Goal: Navigation & Orientation: Understand site structure

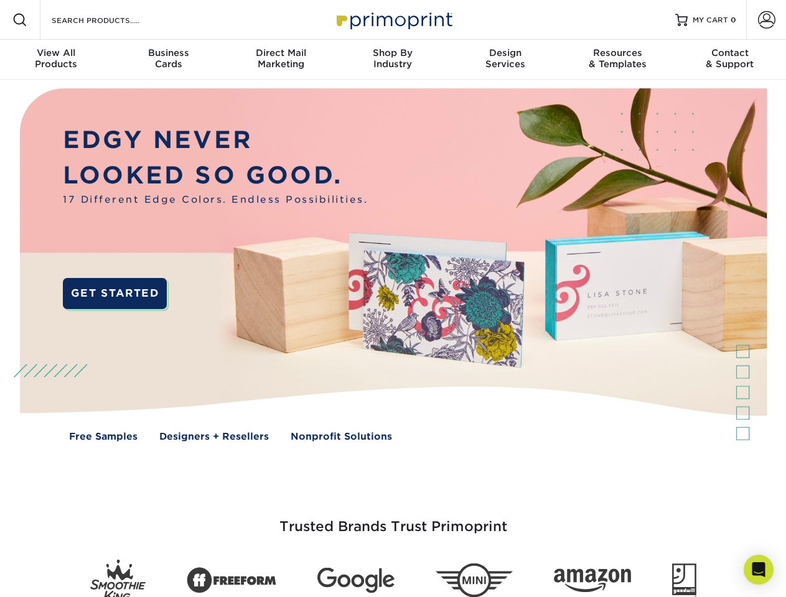
click at [392, 299] on img at bounding box center [392, 274] width 777 height 389
click at [20, 20] on span at bounding box center [19, 19] width 15 height 15
click at [766, 20] on span at bounding box center [766, 19] width 17 height 17
click at [56, 60] on div "View All Products" at bounding box center [56, 58] width 112 height 22
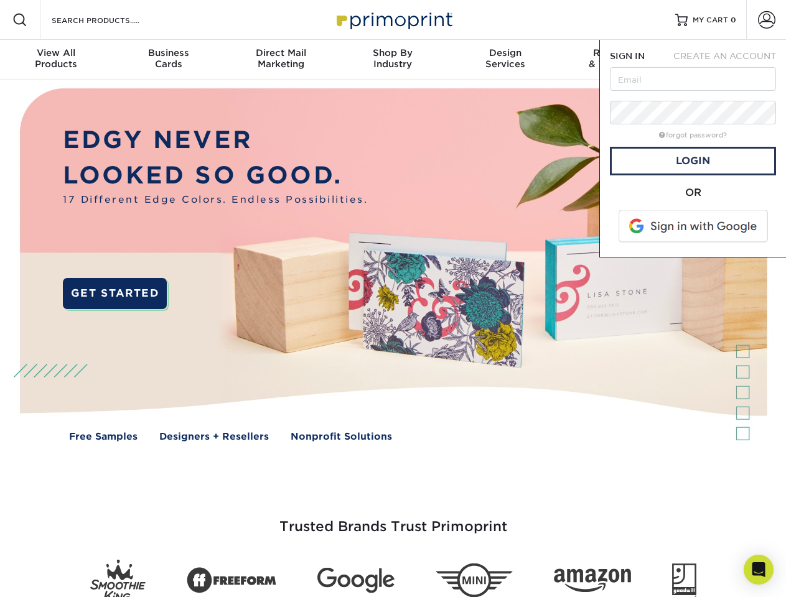
click at [168, 60] on div "Business Cards" at bounding box center [168, 58] width 112 height 22
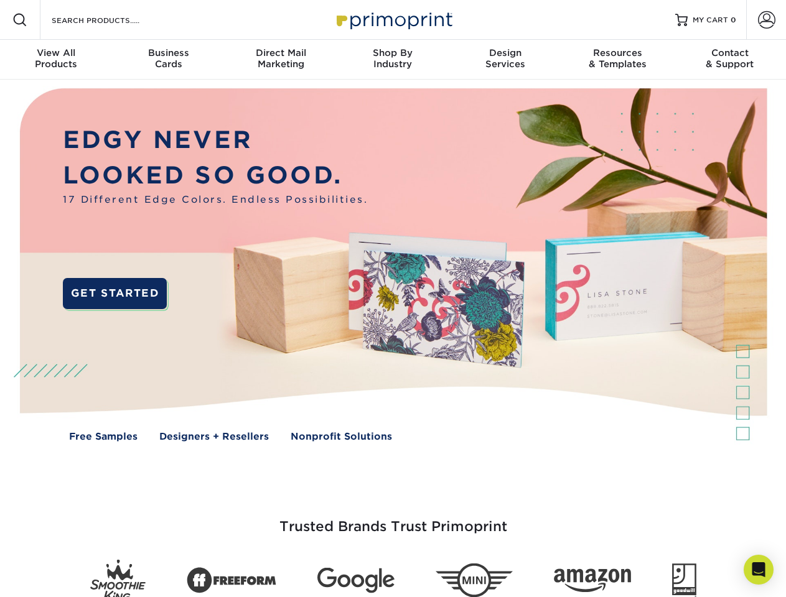
click at [281, 60] on div "Direct Mail Marketing" at bounding box center [281, 58] width 112 height 22
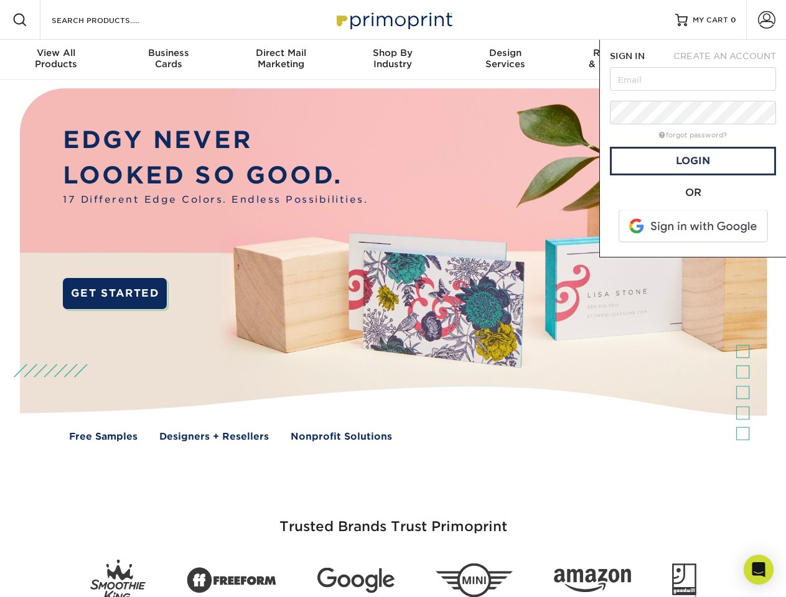
click at [392, 60] on div "Shop By Industry" at bounding box center [392, 58] width 112 height 22
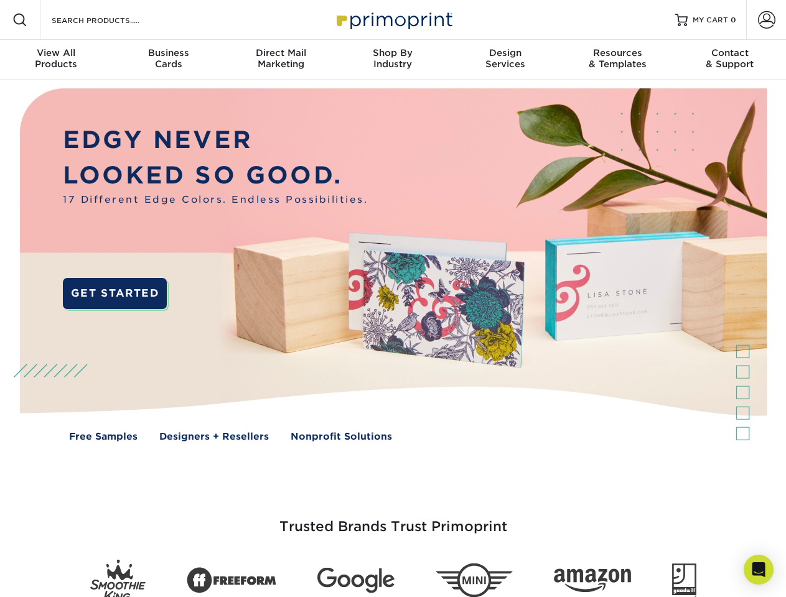
click at [505, 60] on div "Design Services" at bounding box center [505, 58] width 112 height 22
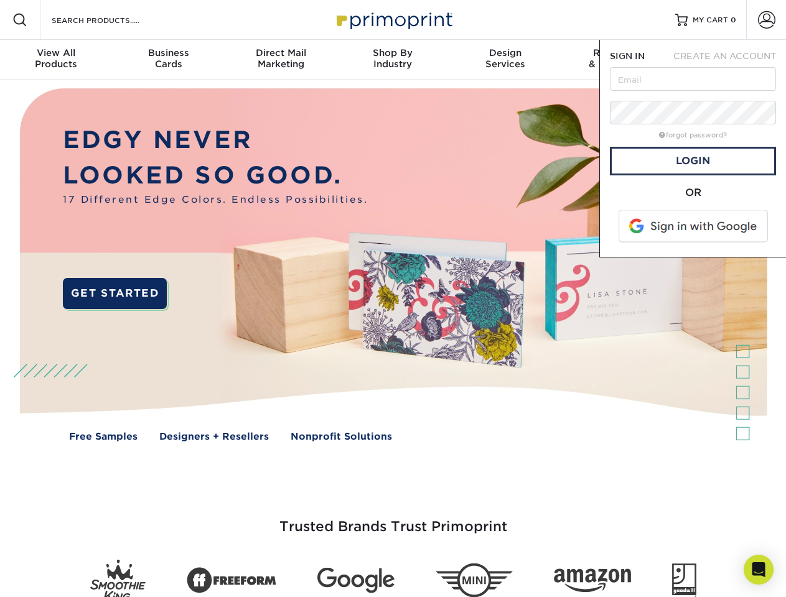
click at [617, 60] on span "SIGN IN" at bounding box center [627, 56] width 35 height 10
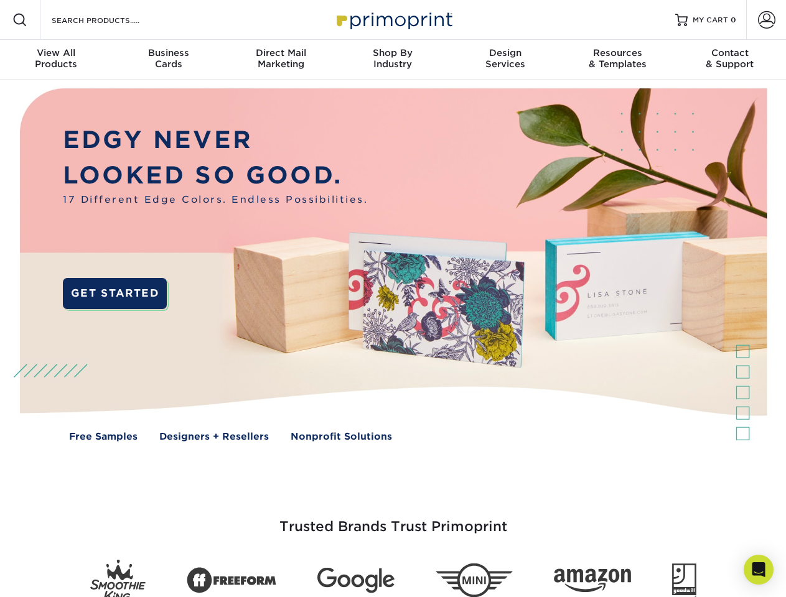
click at [730, 60] on div "Contact & Support" at bounding box center [730, 58] width 112 height 22
